Goal: Task Accomplishment & Management: Complete application form

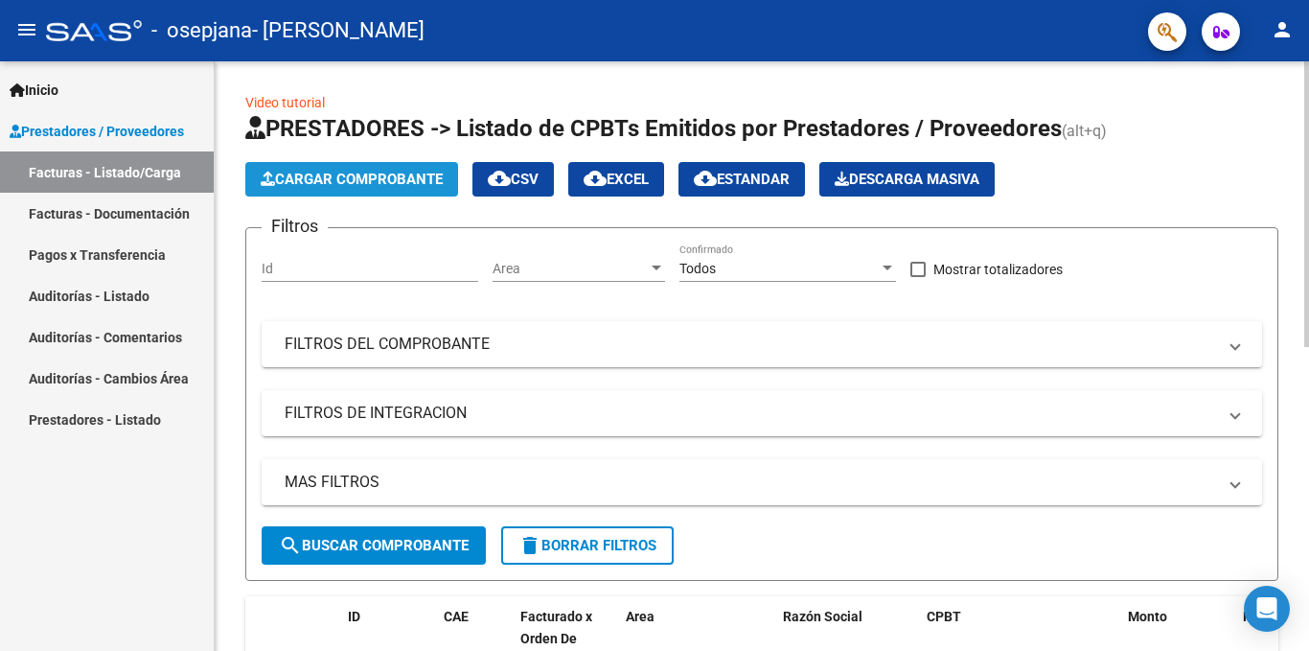
click at [382, 171] on span "Cargar Comprobante" at bounding box center [352, 179] width 182 height 17
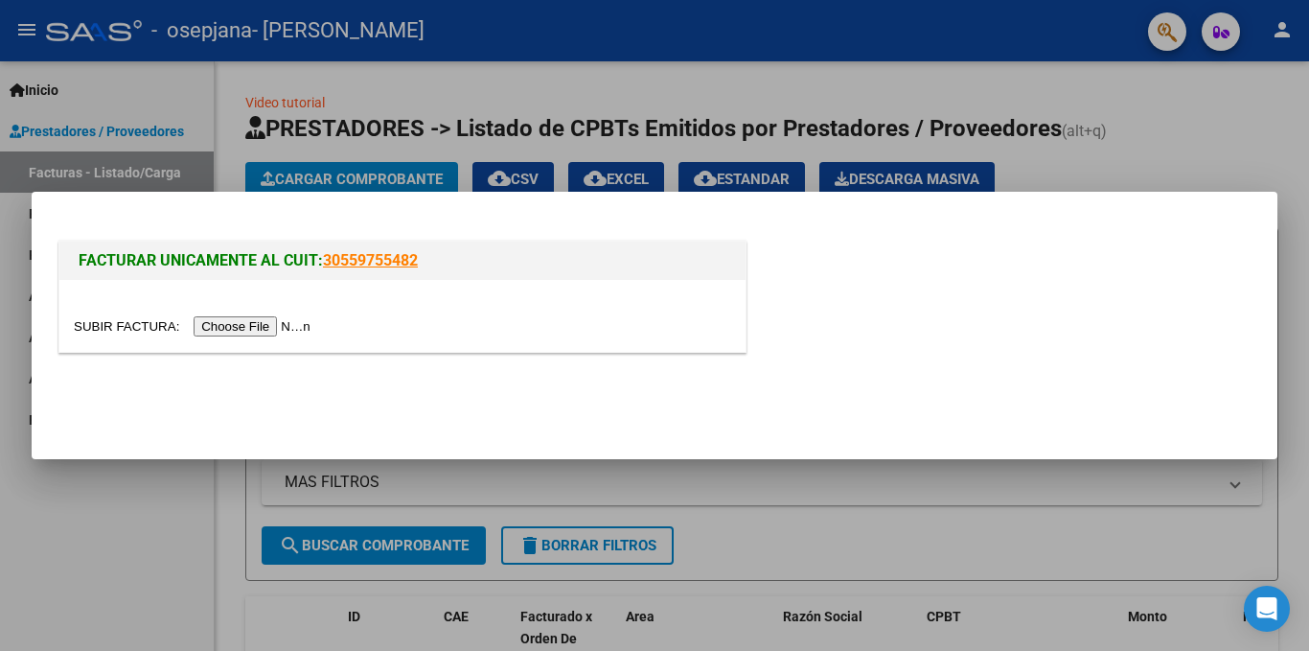
click at [255, 334] on input "file" at bounding box center [195, 326] width 242 height 20
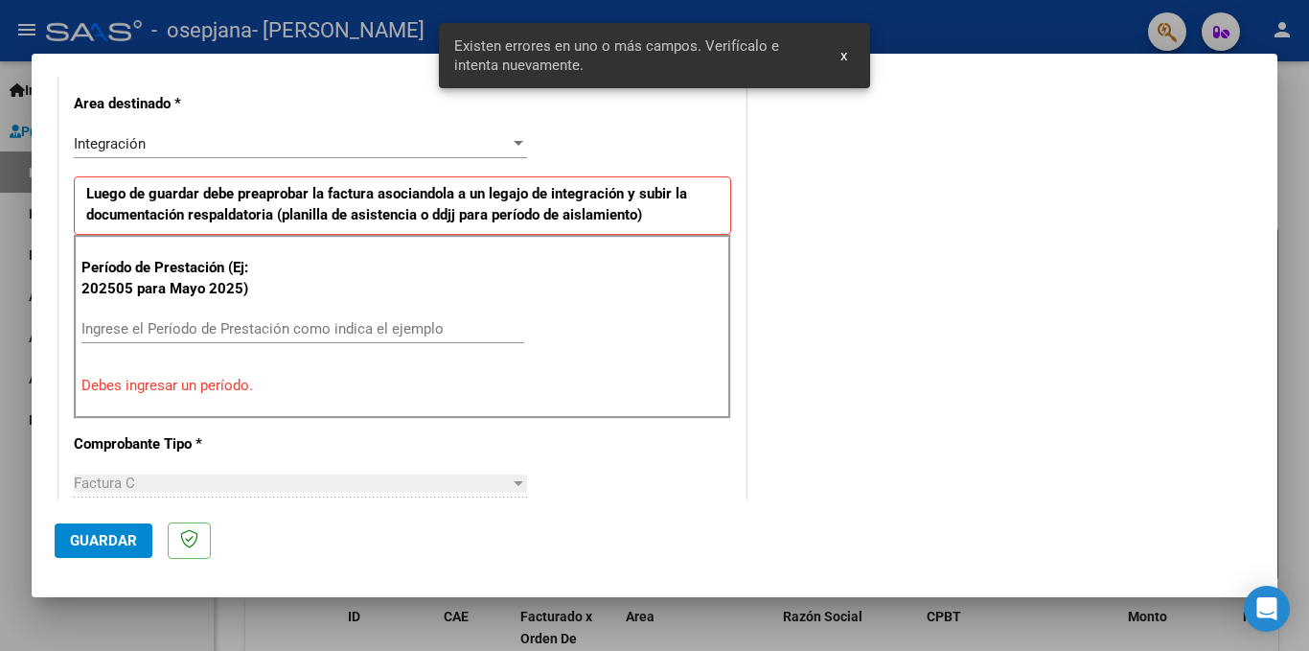
scroll to position [509, 0]
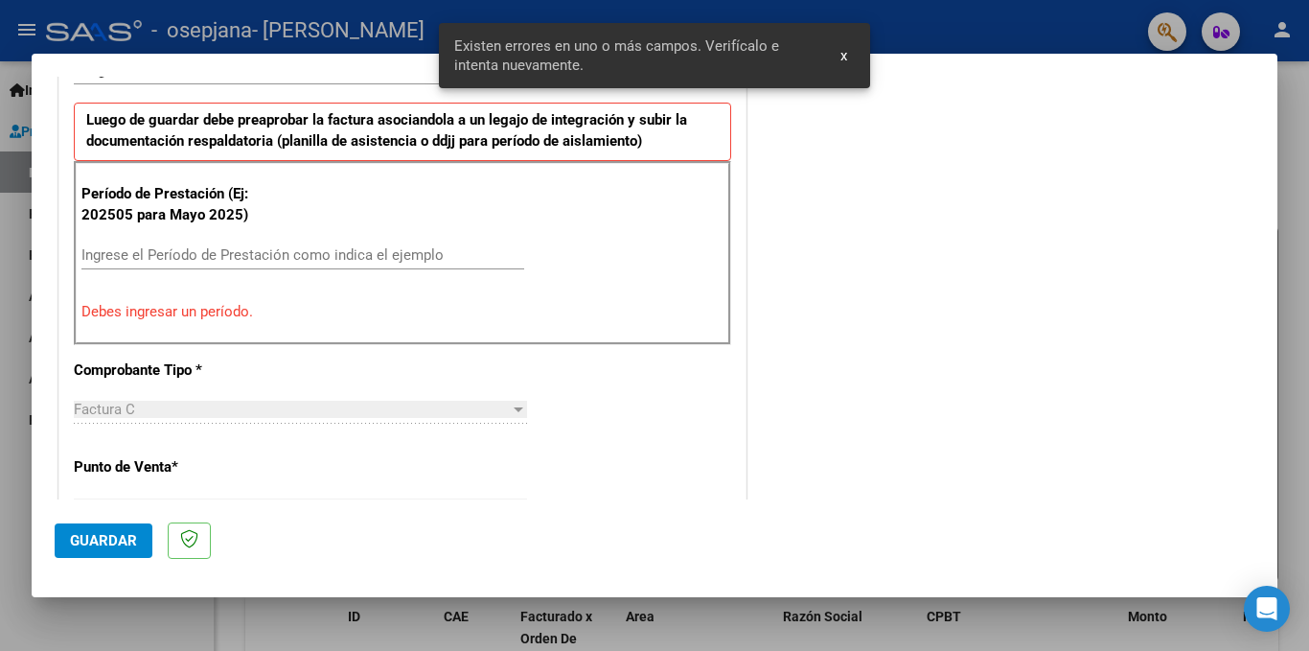
click at [163, 251] on input "Ingrese el Período de Prestación como indica el ejemplo" at bounding box center [302, 254] width 443 height 17
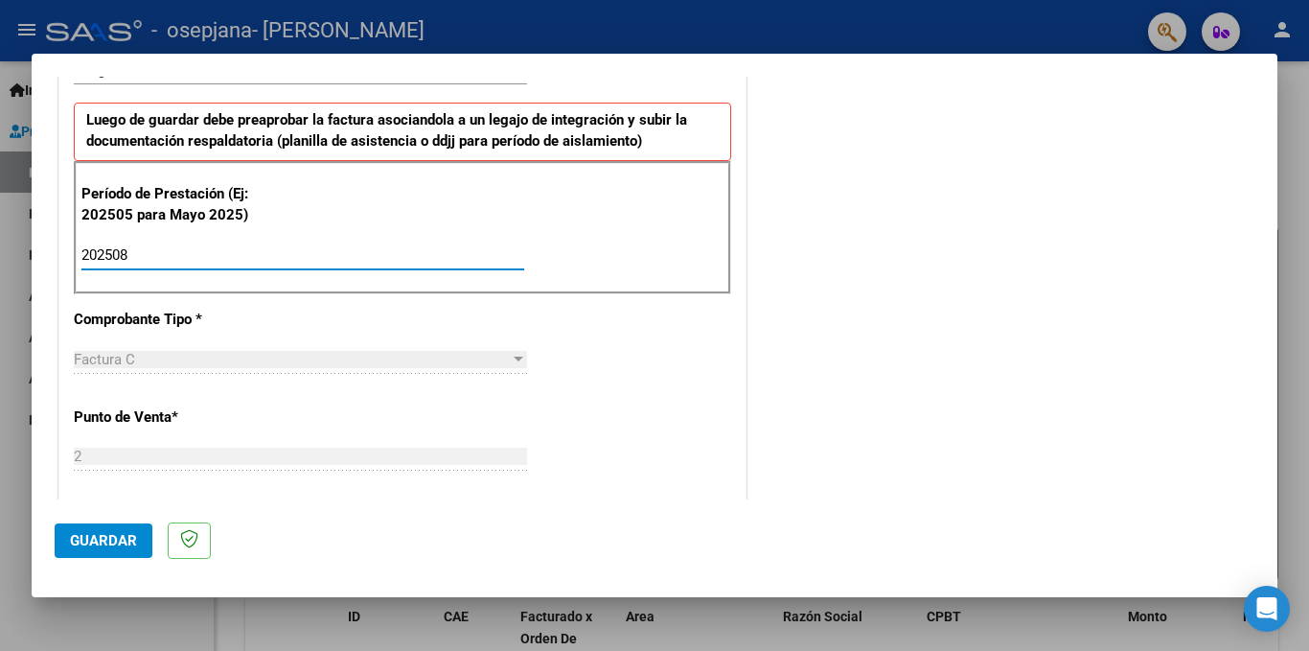
type input "202508"
click at [886, 333] on div "COMENTARIOS Comentarios del Prestador / Gerenciador:" at bounding box center [1002, 421] width 504 height 1665
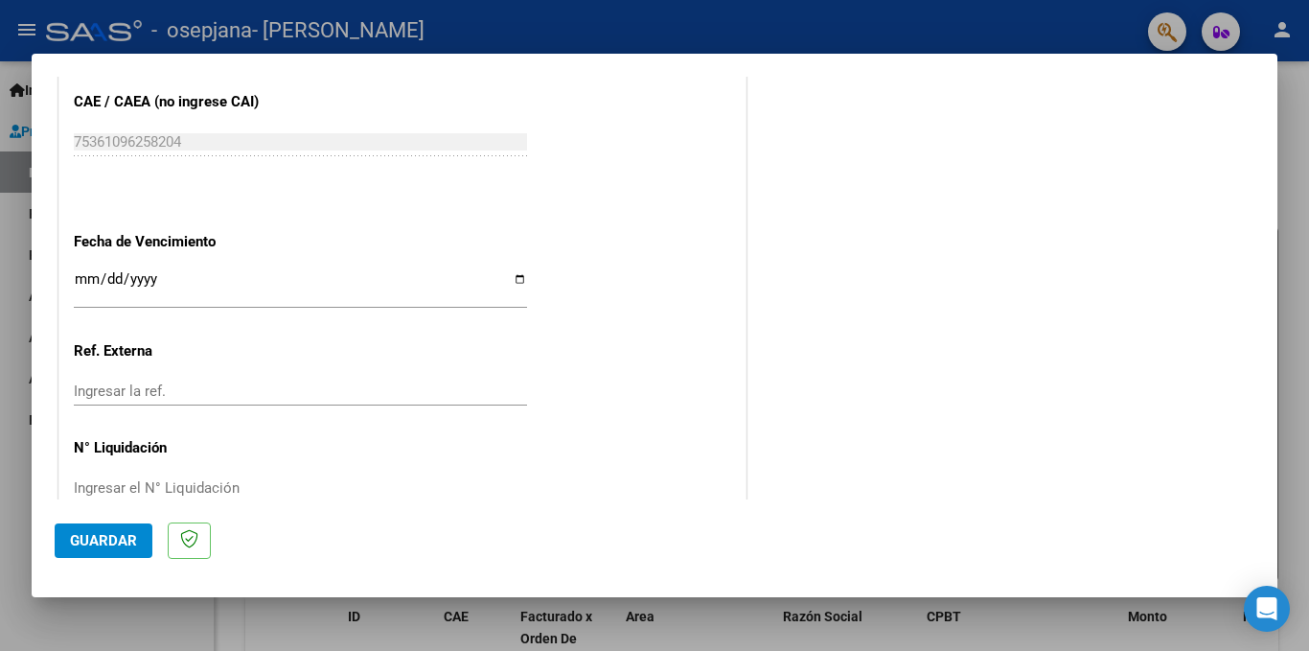
scroll to position [1264, 0]
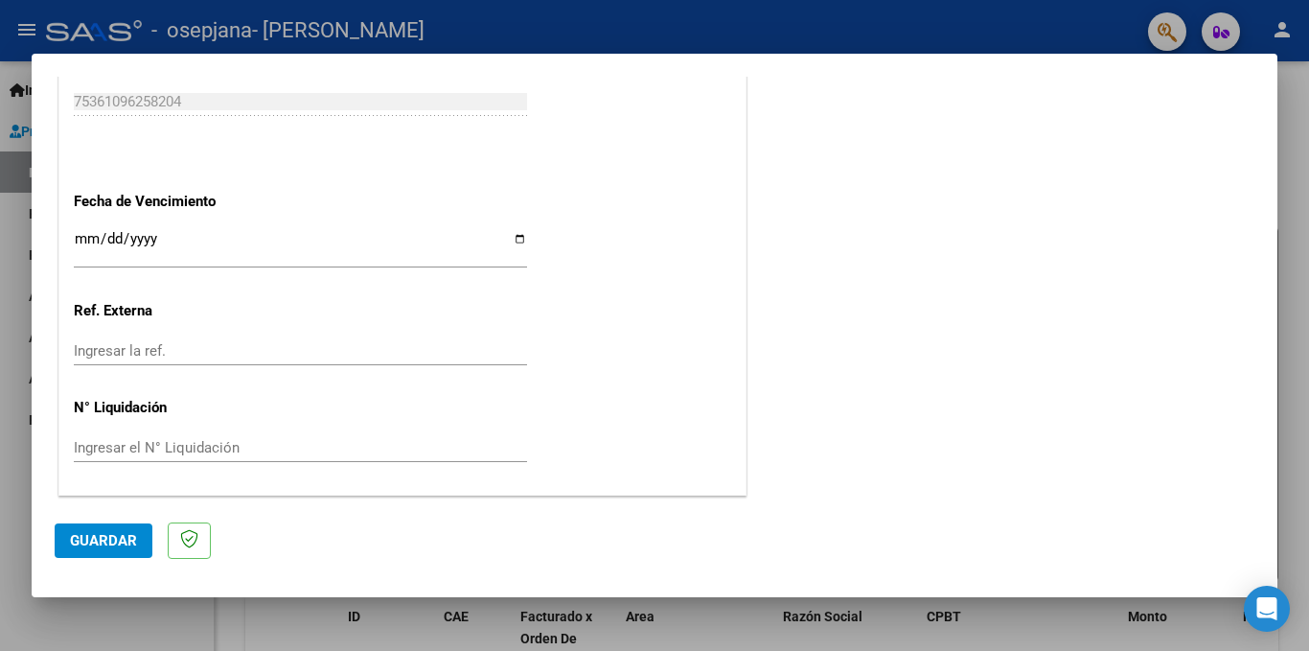
click at [101, 538] on span "Guardar" at bounding box center [103, 540] width 67 height 17
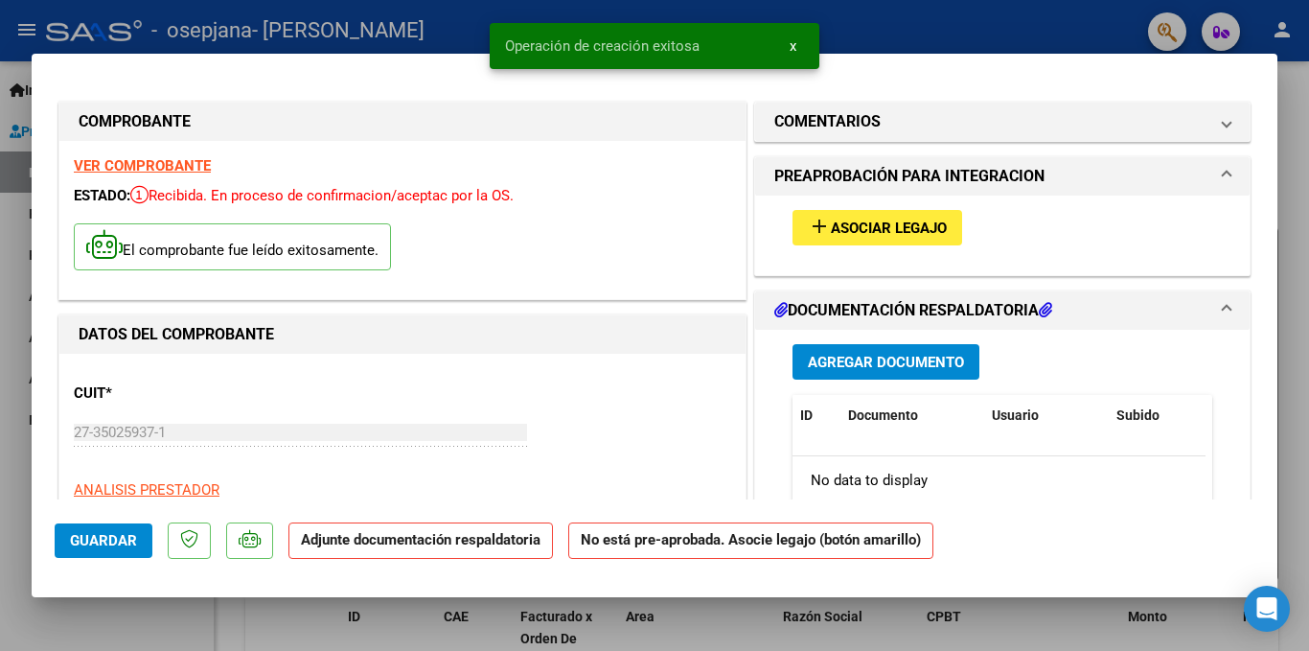
click at [895, 231] on span "Asociar Legajo" at bounding box center [889, 227] width 116 height 17
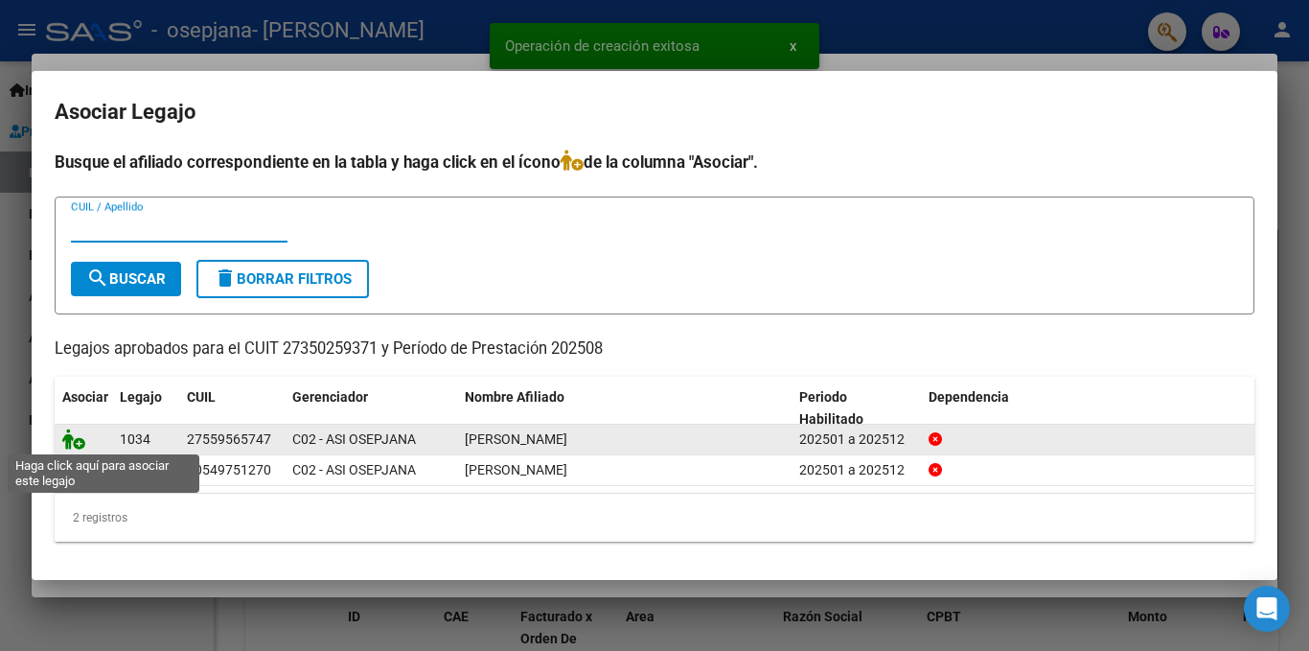
click at [71, 436] on icon at bounding box center [73, 438] width 23 height 21
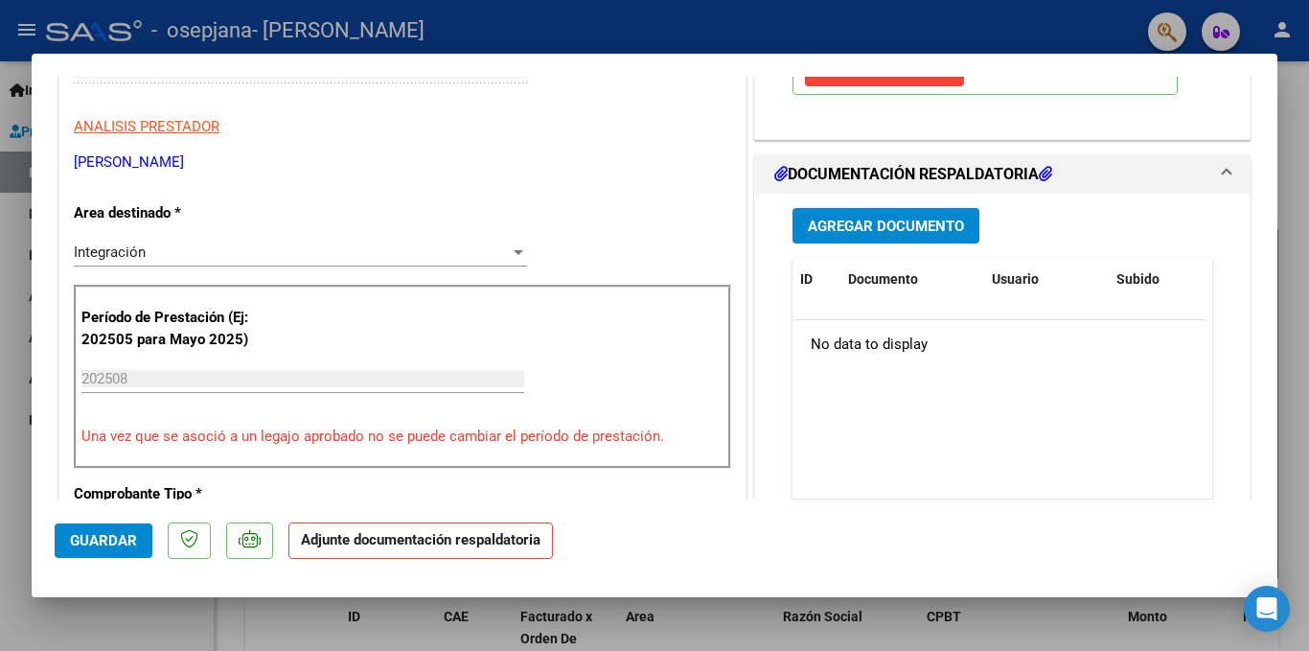
scroll to position [383, 0]
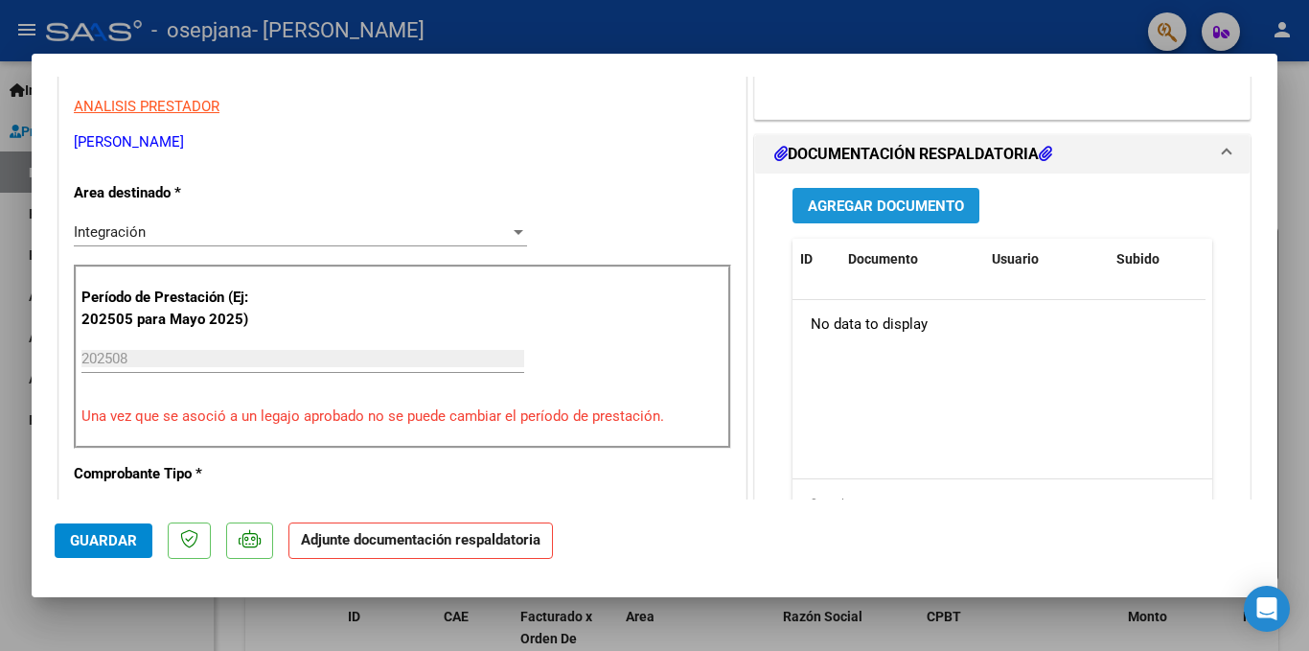
click at [811, 214] on span "Agregar Documento" at bounding box center [886, 205] width 156 height 17
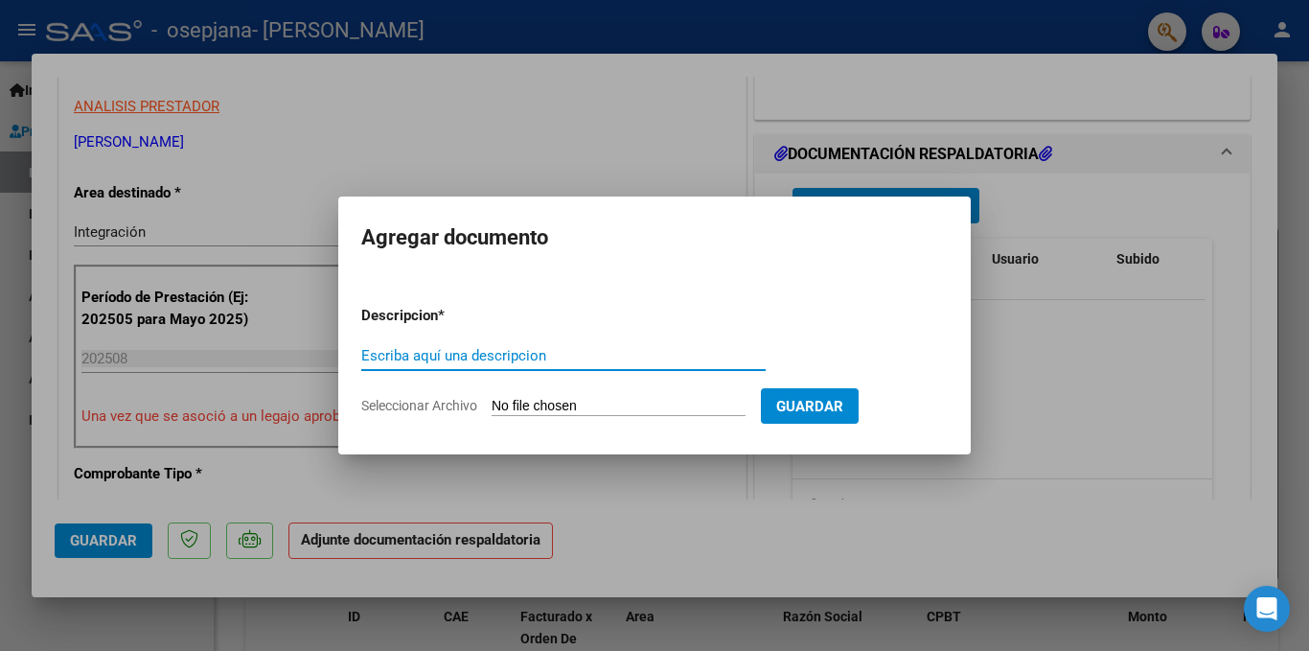
click at [444, 351] on input "Escriba aquí una descripcion" at bounding box center [563, 355] width 404 height 17
type input "PLANILLA DE ASISTENCIA"
click at [520, 405] on input "Seleccionar Archivo" at bounding box center [619, 407] width 254 height 18
type input "C:\fakepath\Sotelo [DATE] psp.pdf"
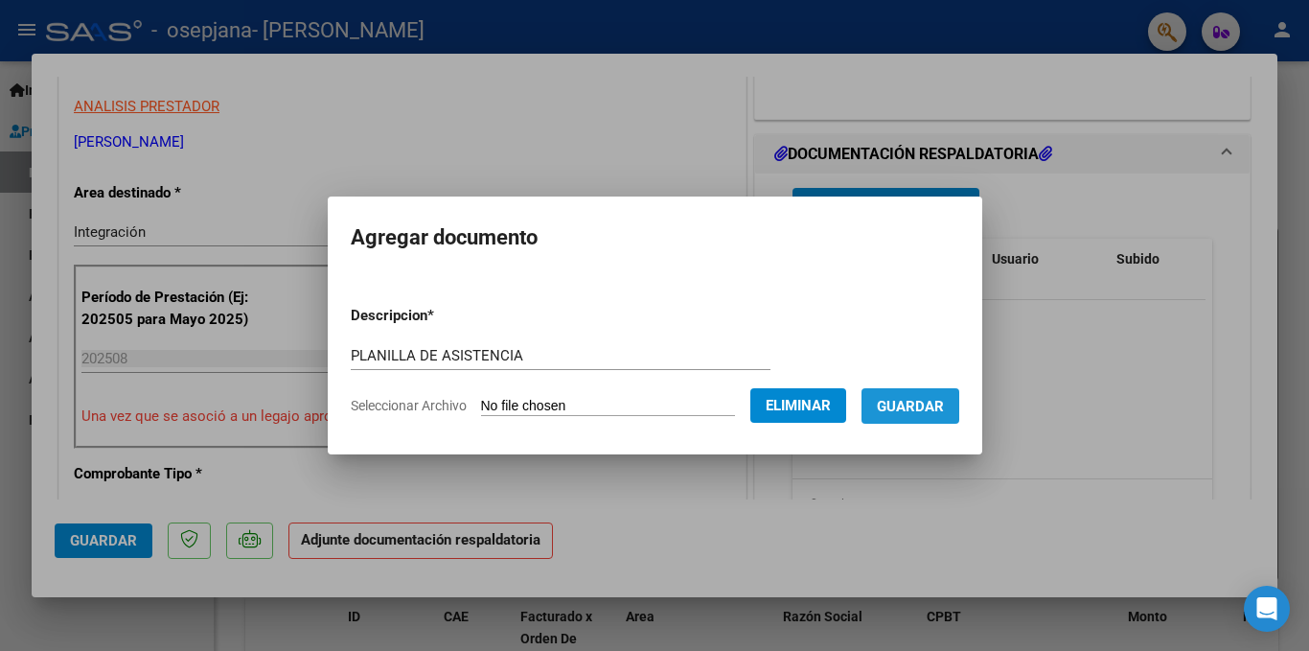
click at [940, 402] on span "Guardar" at bounding box center [910, 406] width 67 height 17
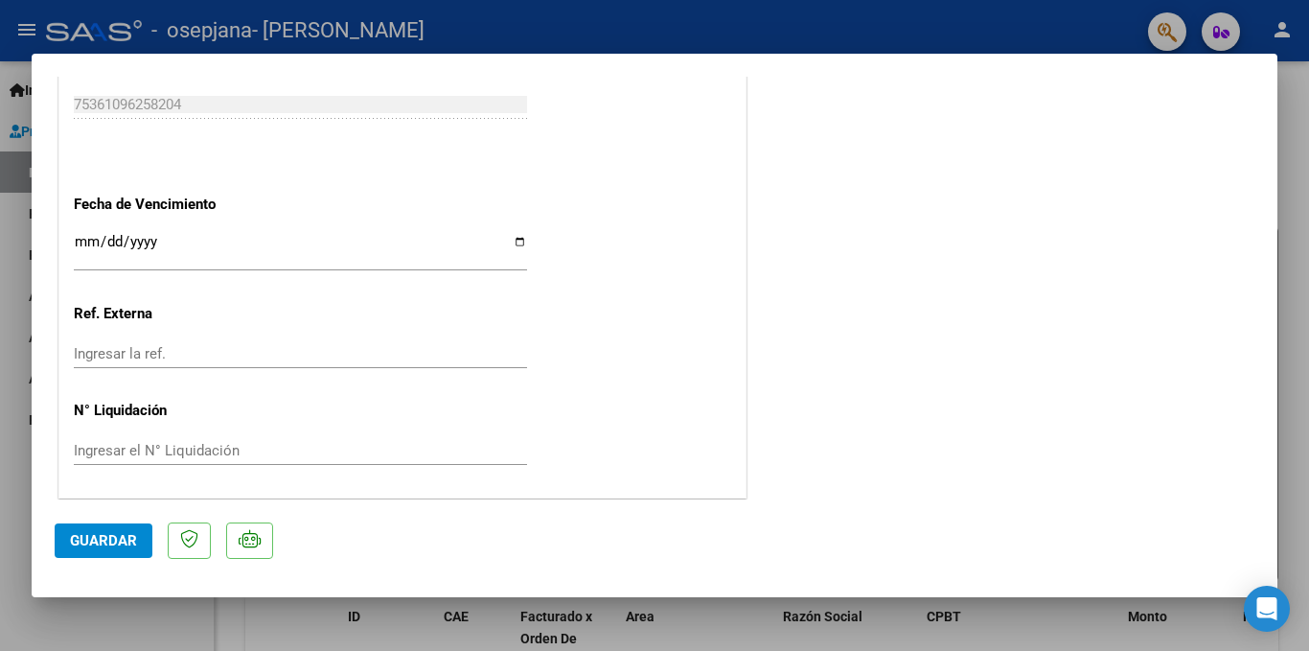
scroll to position [1293, 0]
click at [117, 537] on span "Guardar" at bounding box center [103, 540] width 67 height 17
click at [1292, 308] on div at bounding box center [654, 325] width 1309 height 651
type input "$ 0,00"
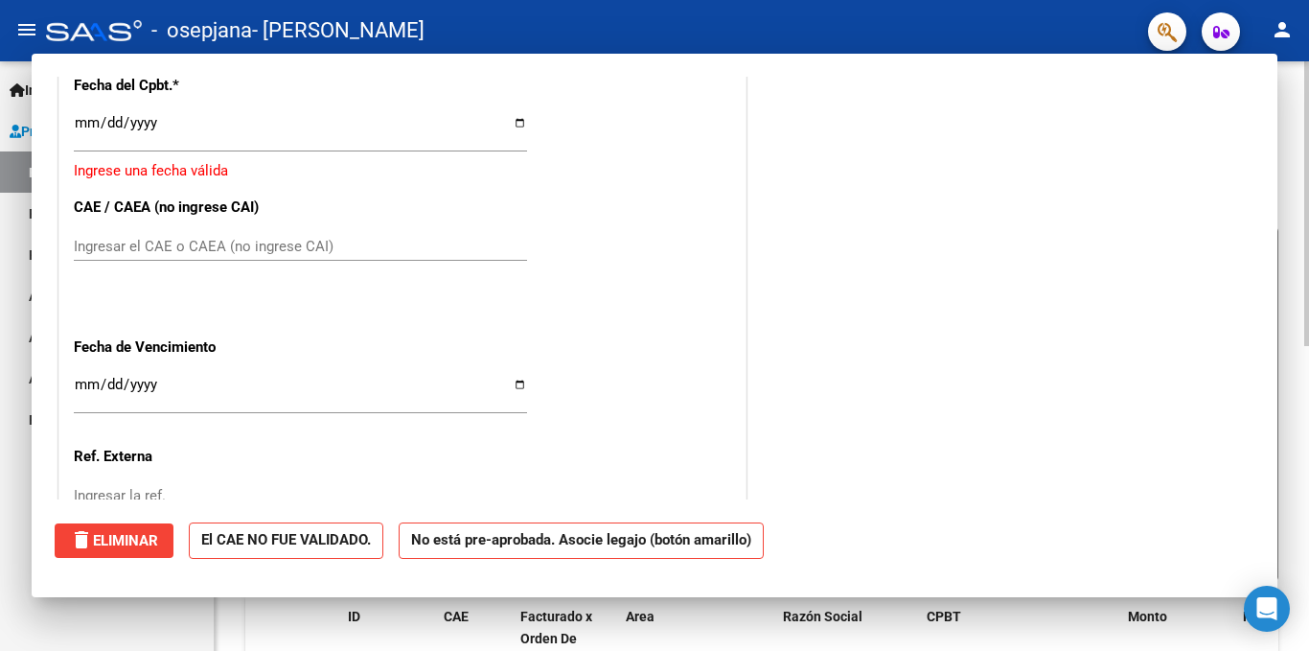
scroll to position [0, 0]
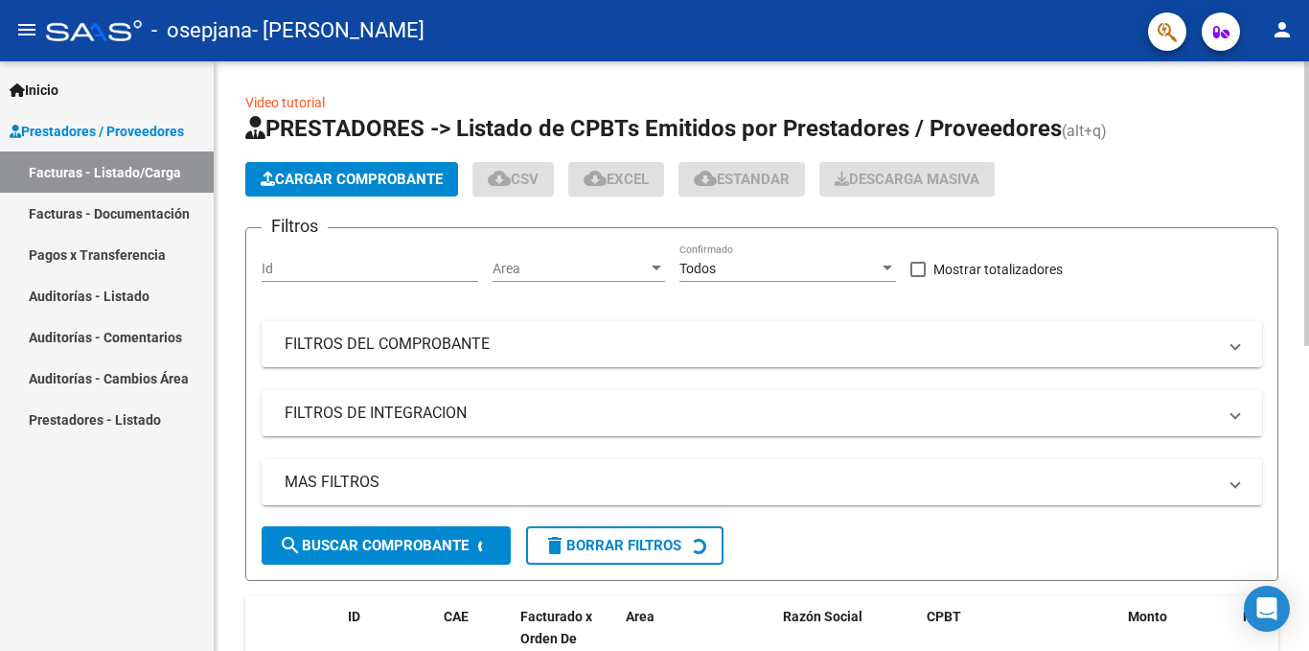
click at [315, 176] on span "Cargar Comprobante" at bounding box center [352, 179] width 182 height 17
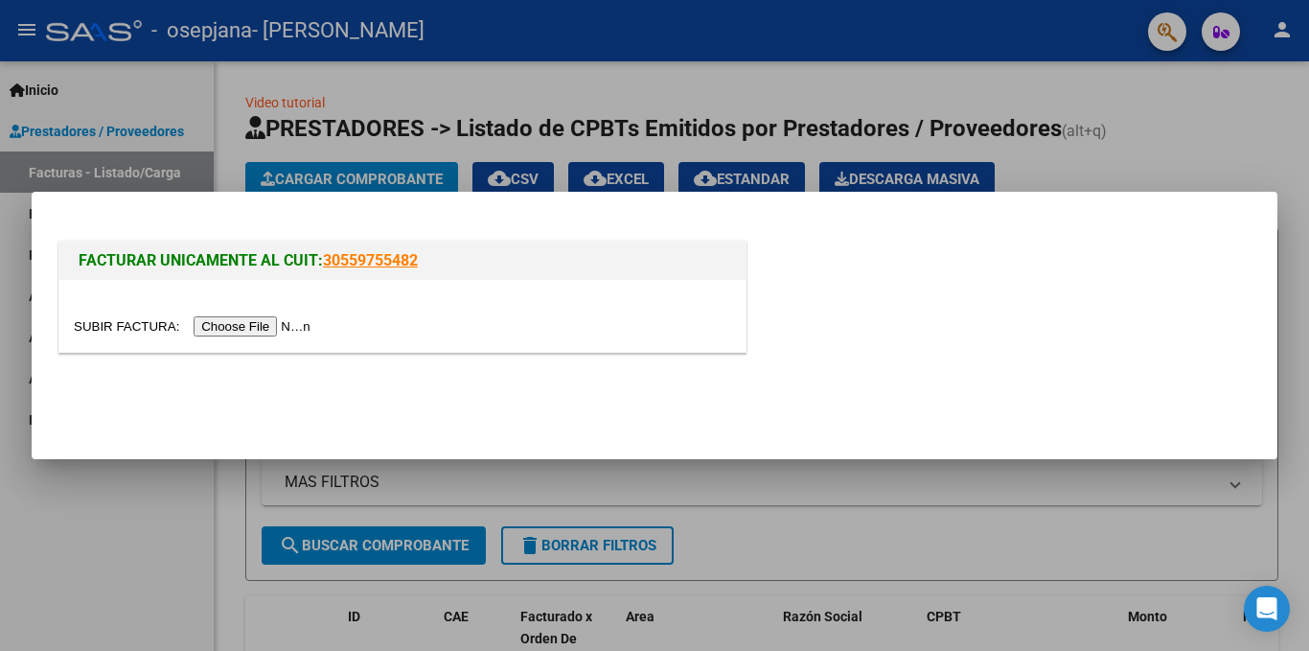
click at [218, 320] on input "file" at bounding box center [195, 326] width 242 height 20
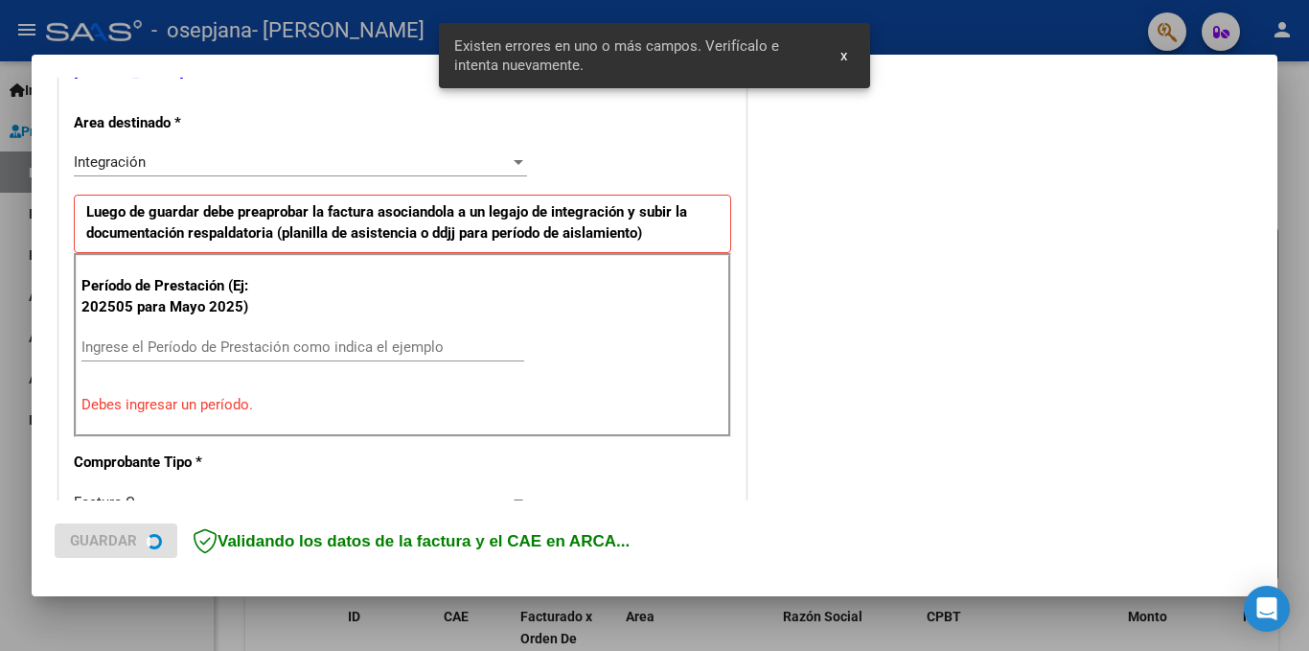
scroll to position [420, 0]
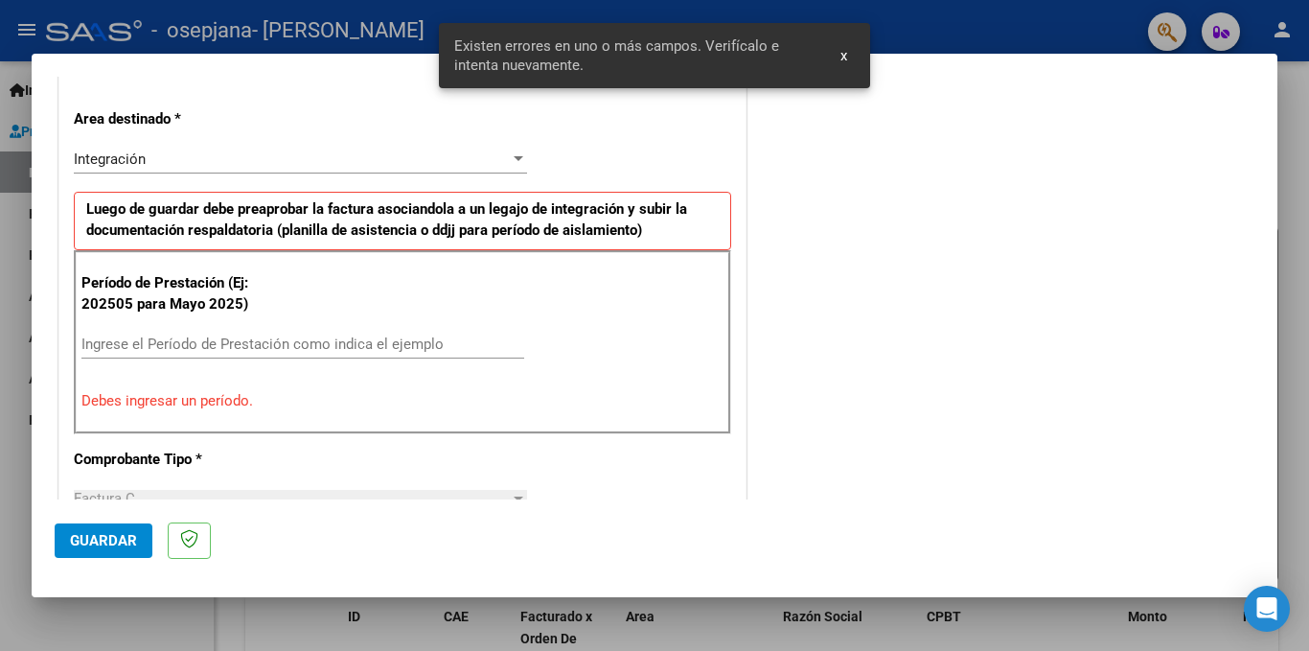
click at [139, 344] on input "Ingrese el Período de Prestación como indica el ejemplo" at bounding box center [302, 343] width 443 height 17
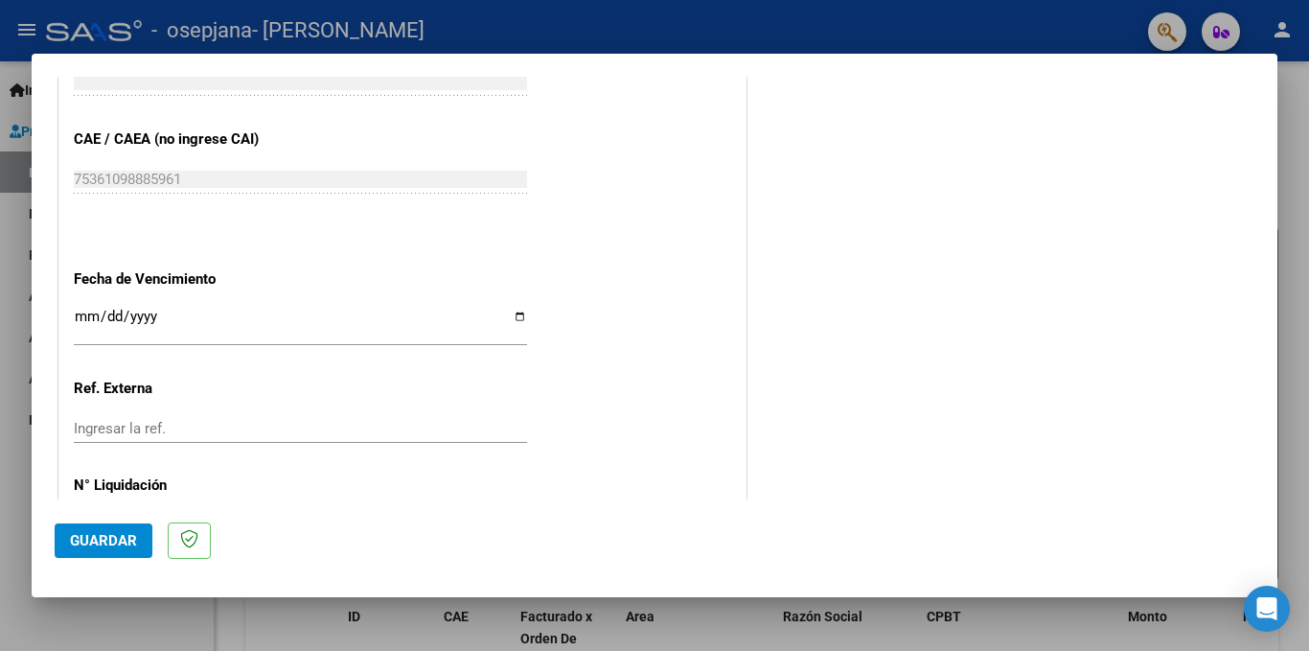
scroll to position [1264, 0]
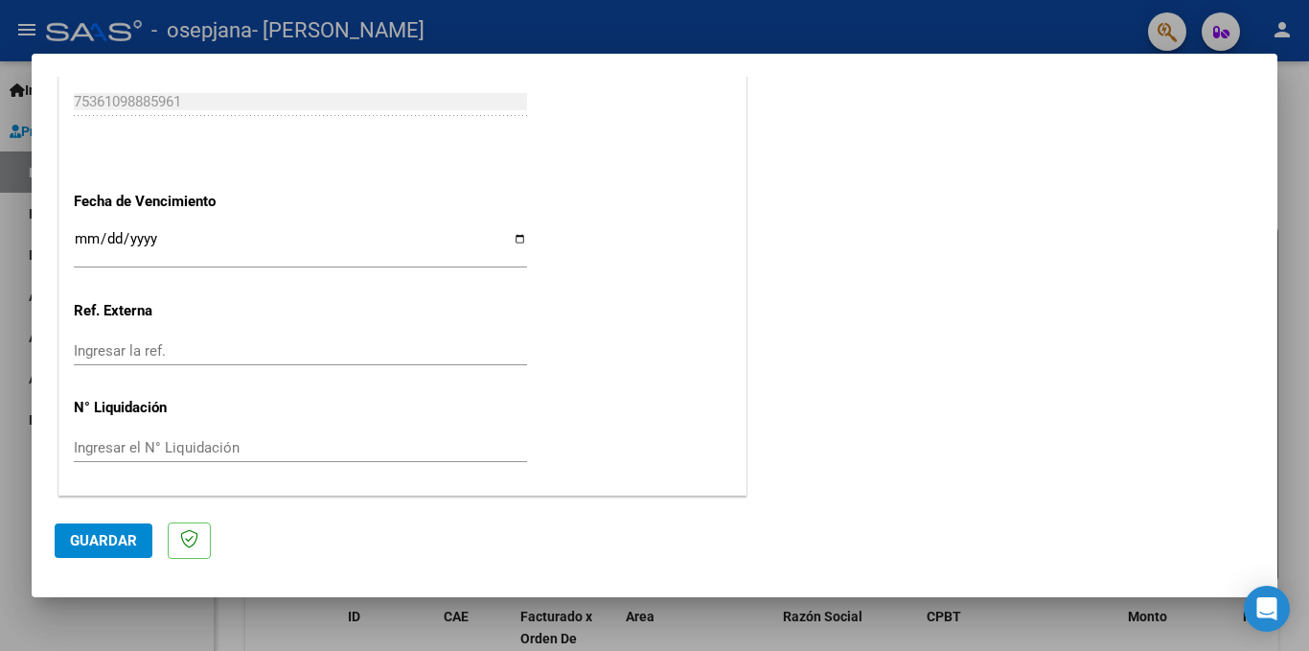
type input "202508"
click at [100, 539] on span "Guardar" at bounding box center [103, 540] width 67 height 17
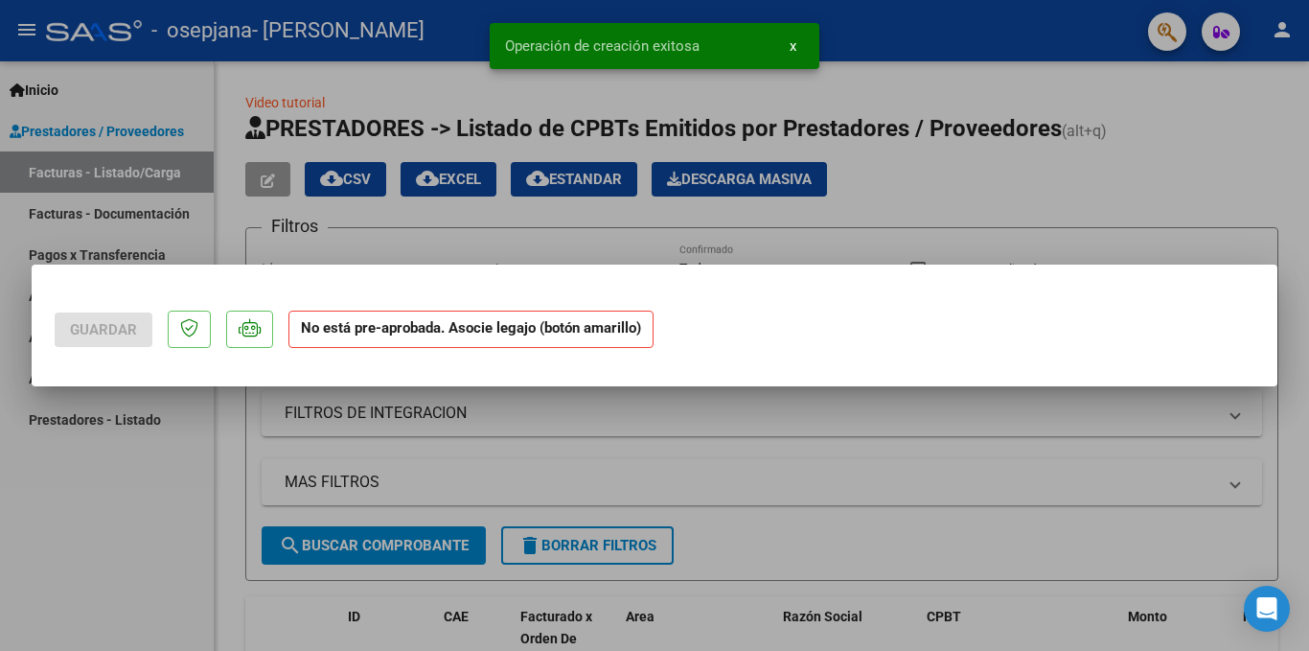
scroll to position [0, 0]
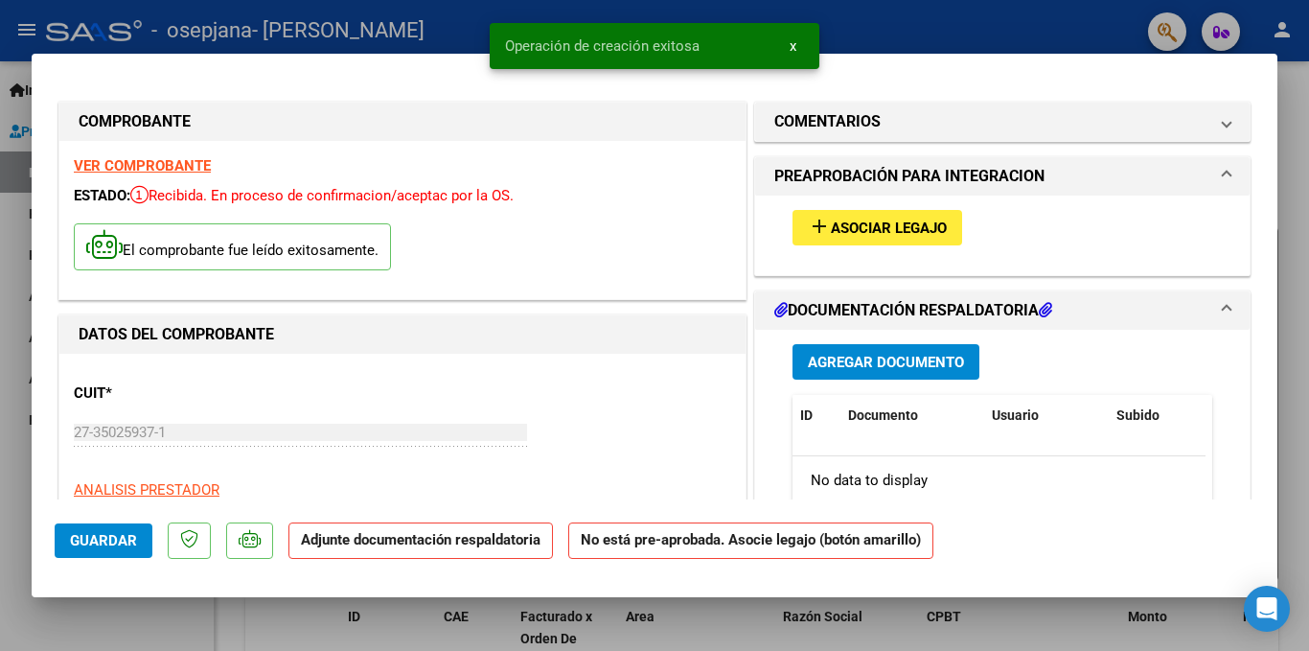
click at [885, 225] on span "Asociar Legajo" at bounding box center [889, 227] width 116 height 17
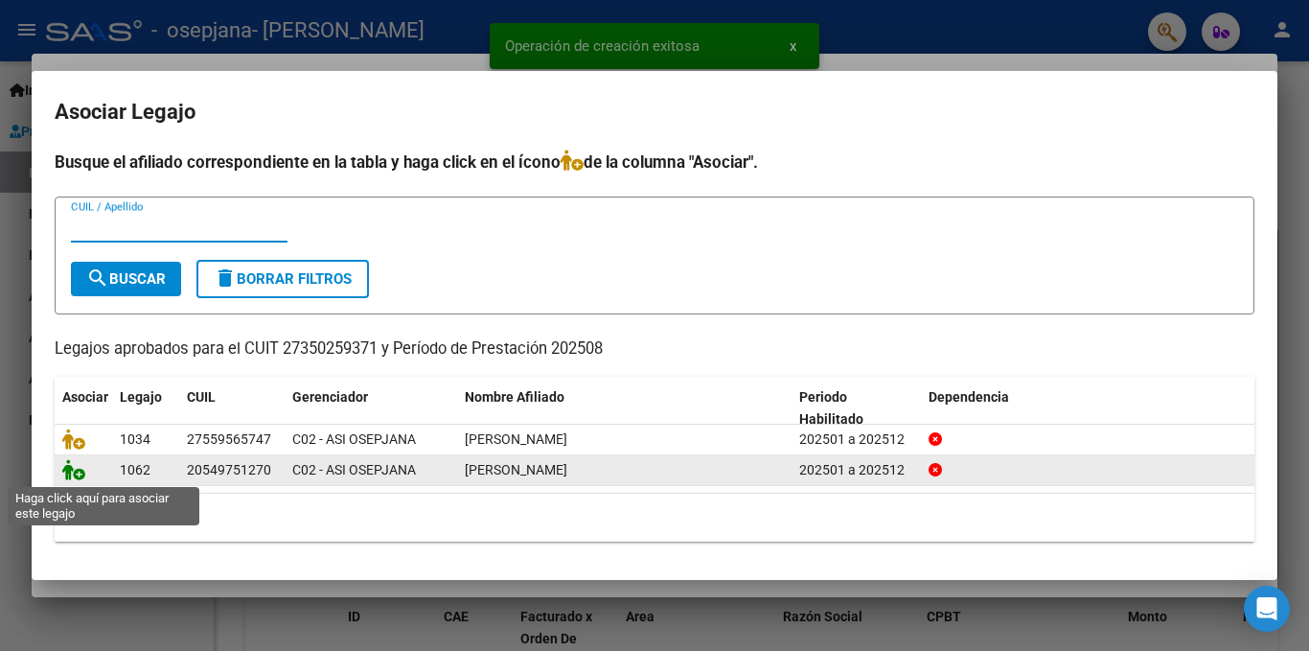
click at [76, 474] on icon at bounding box center [73, 469] width 23 height 21
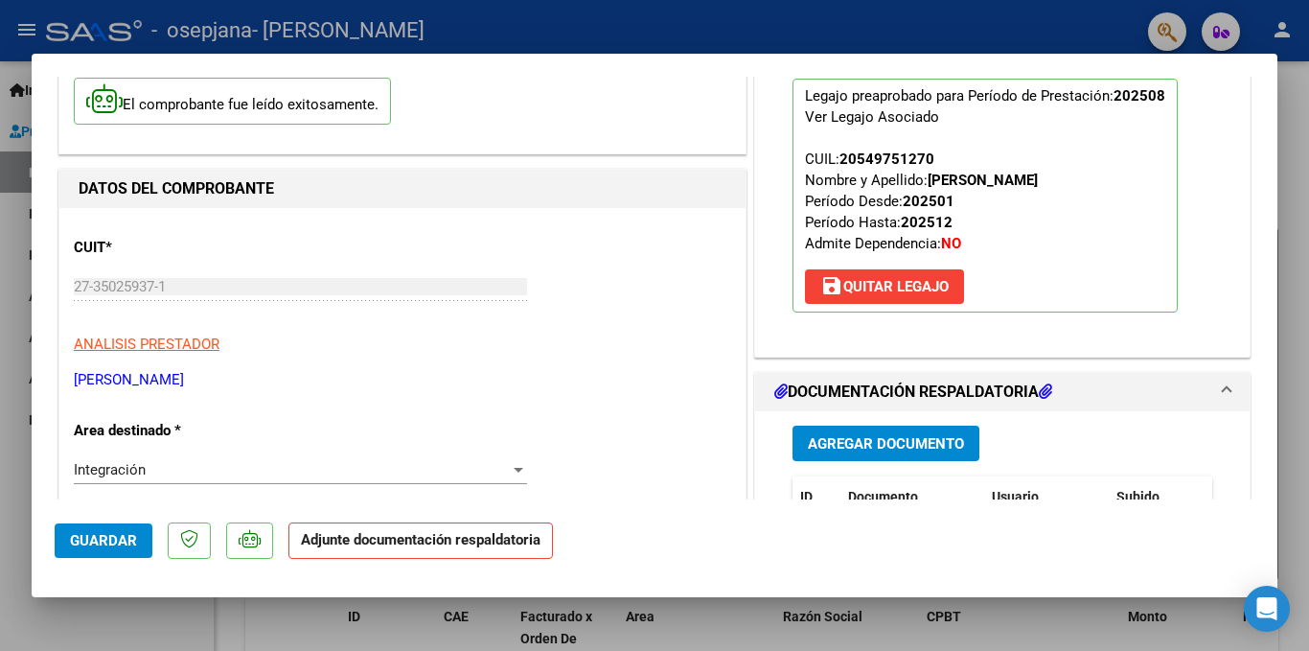
scroll to position [287, 0]
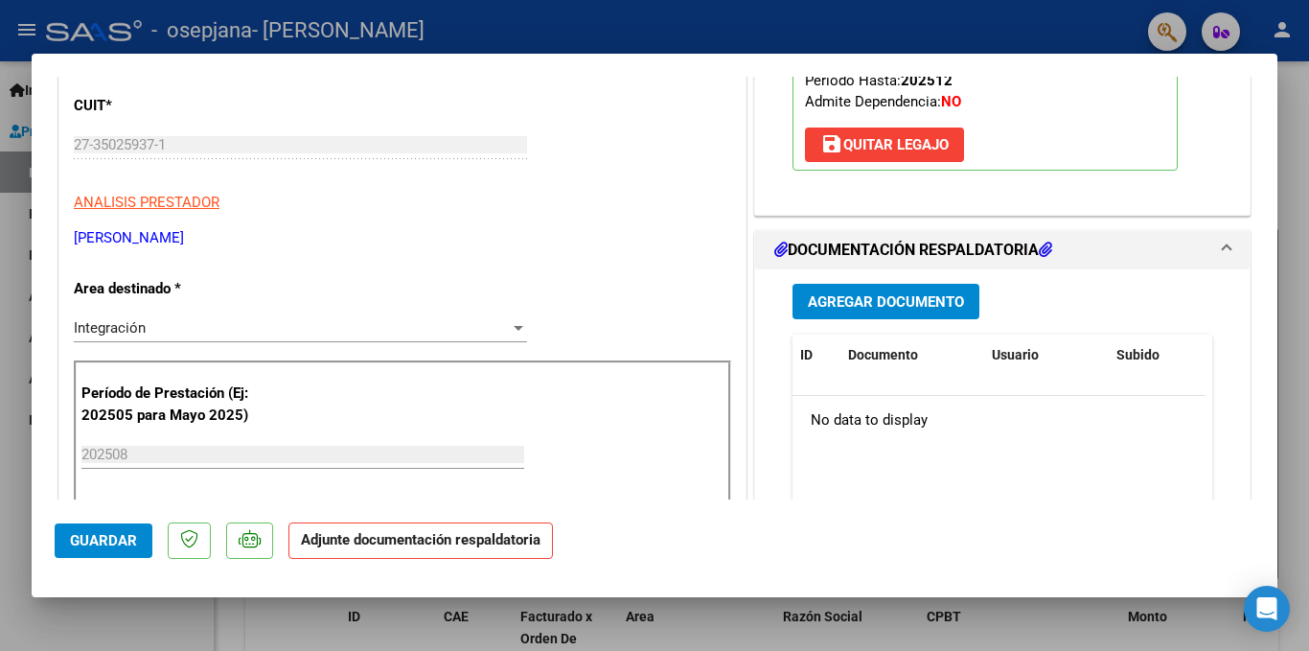
click at [867, 304] on span "Agregar Documento" at bounding box center [886, 301] width 156 height 17
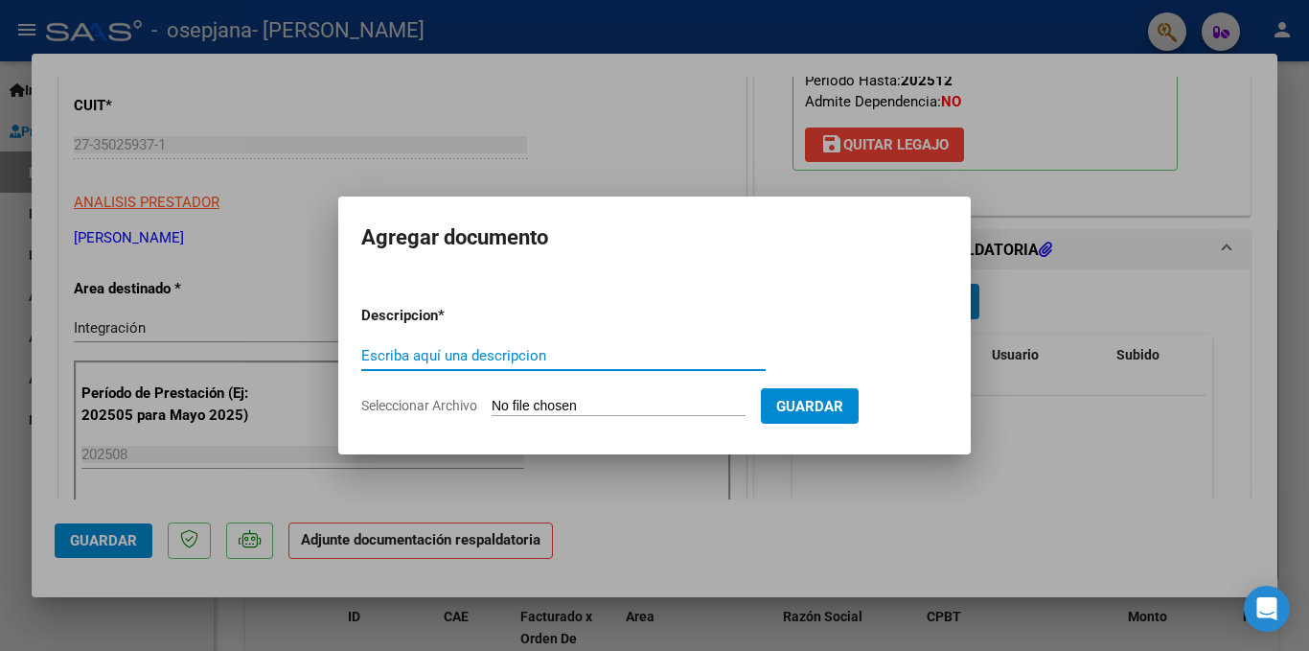
click at [435, 356] on input "Escriba aquí una descripcion" at bounding box center [563, 355] width 404 height 17
type input "PLANILLA DE ASISTENCIA"
click at [575, 396] on form "Descripcion * PLANILLA DE ASISTENCIA Escriba aquí una descripcion Seleccionar A…" at bounding box center [654, 360] width 586 height 140
click at [567, 411] on input "Seleccionar Archivo" at bounding box center [619, 407] width 254 height 18
type input "C:\fakepath\Dominguez [DATE]- psp.pdf"
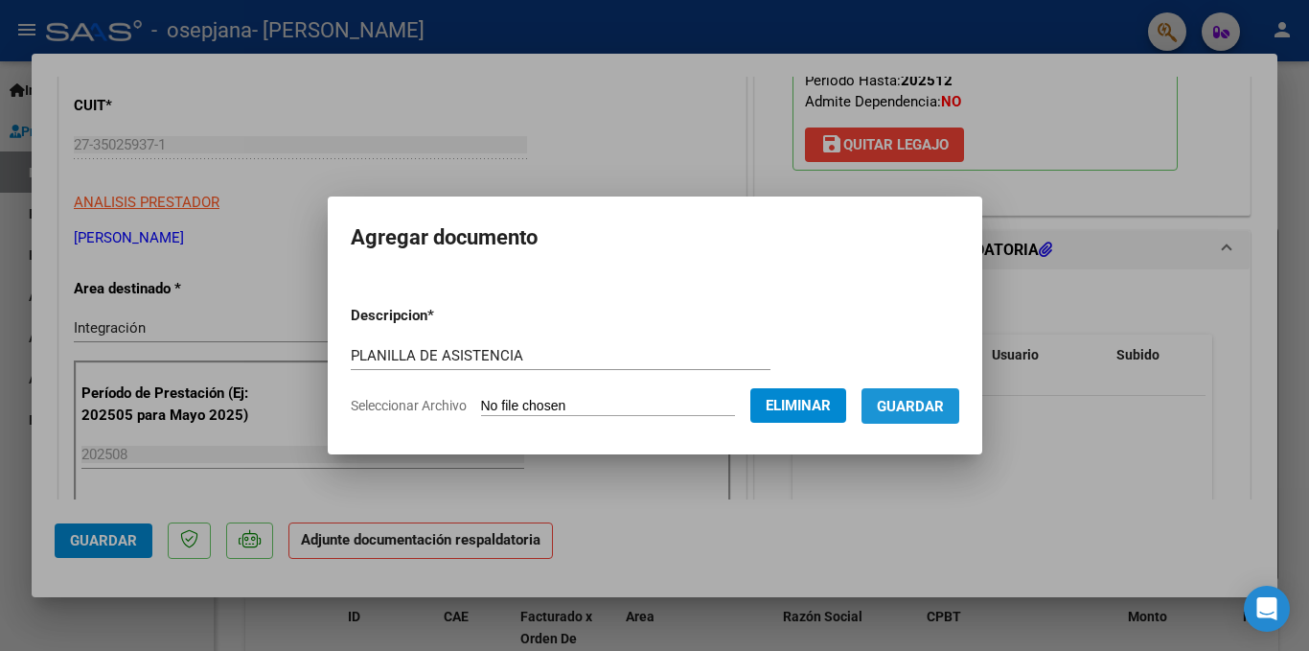
click at [923, 406] on span "Guardar" at bounding box center [910, 406] width 67 height 17
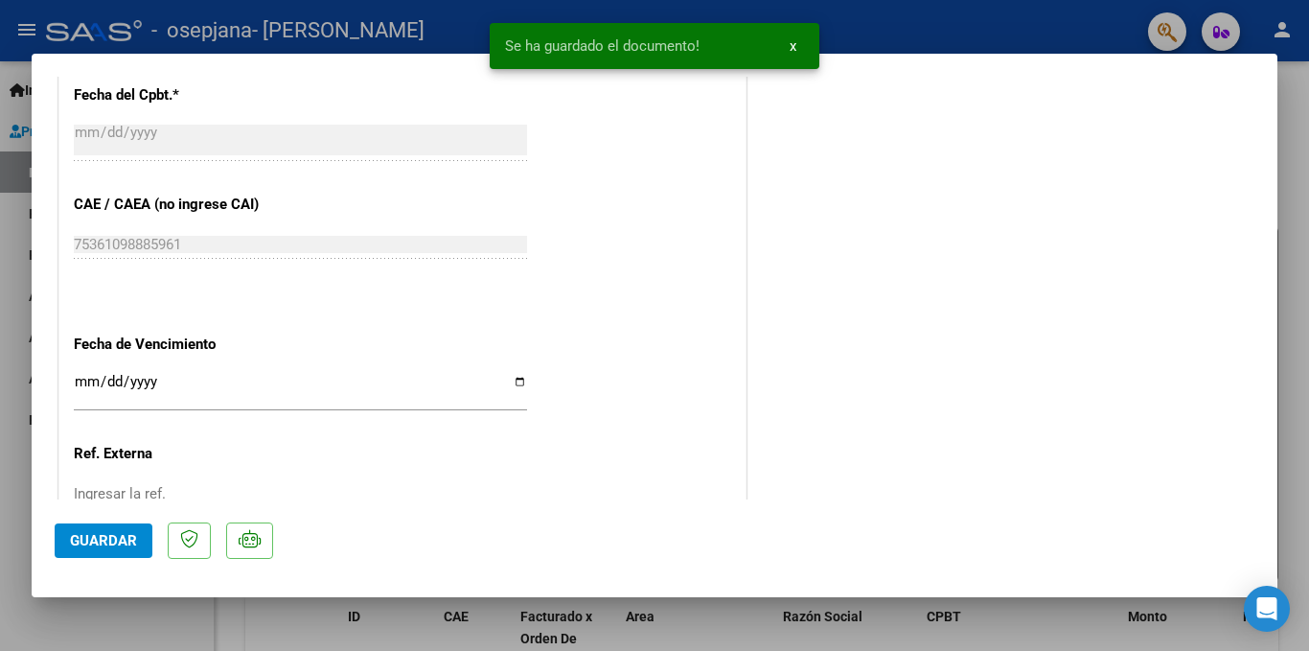
scroll to position [1293, 0]
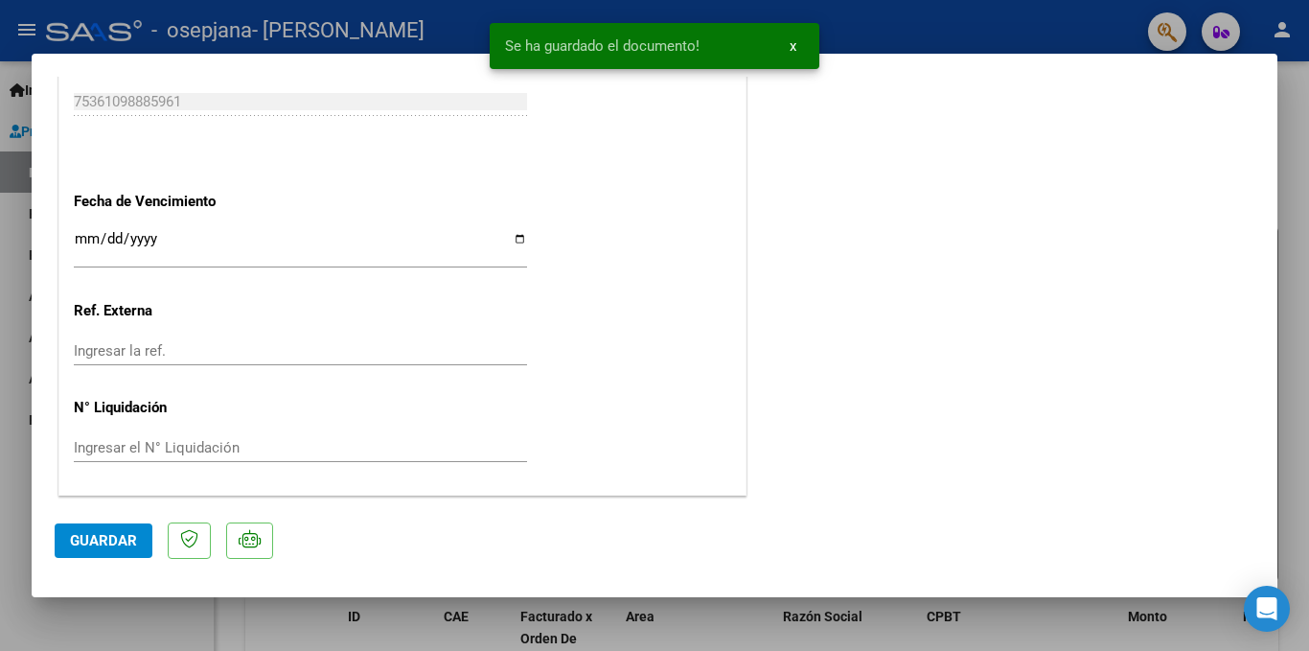
click at [82, 543] on span "Guardar" at bounding box center [103, 540] width 67 height 17
click at [1296, 521] on div at bounding box center [654, 325] width 1309 height 651
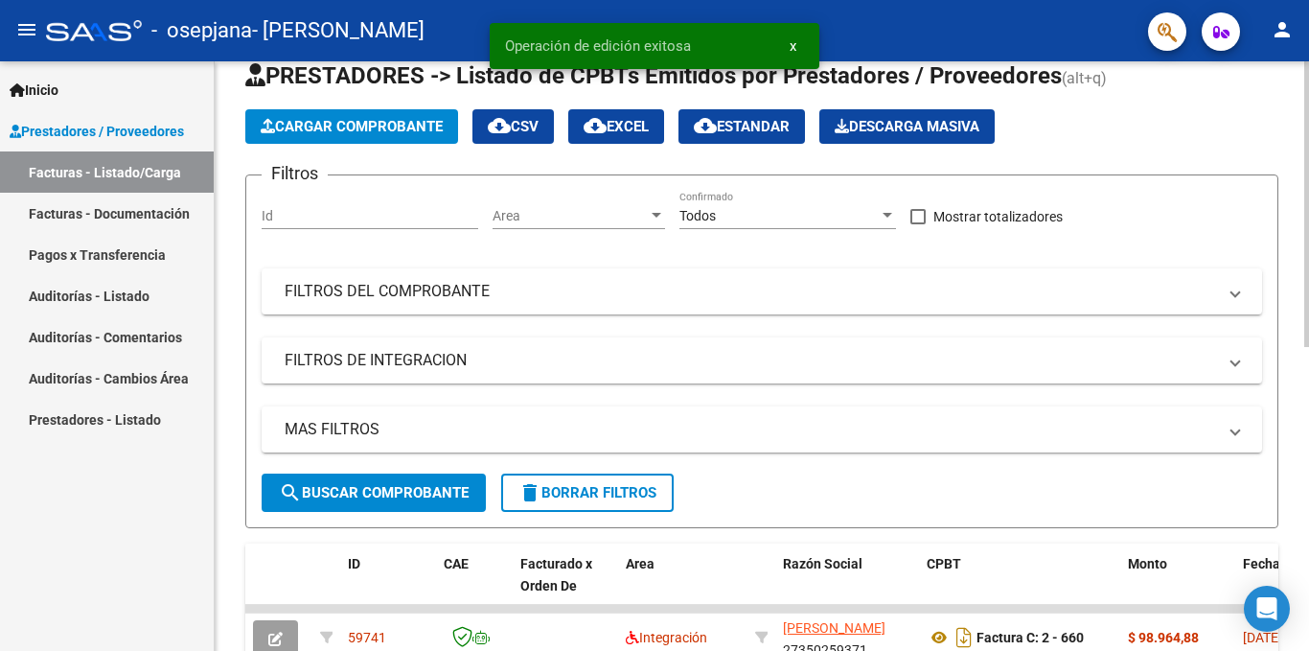
scroll to position [96, 0]
